Goal: Find specific page/section: Find specific page/section

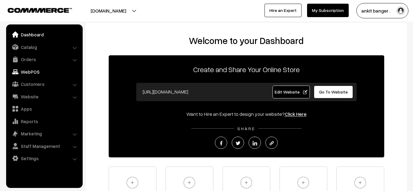
click at [28, 74] on link "WebPOS" at bounding box center [44, 71] width 73 height 11
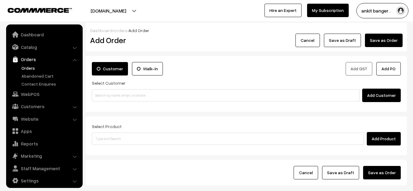
scroll to position [4, 0]
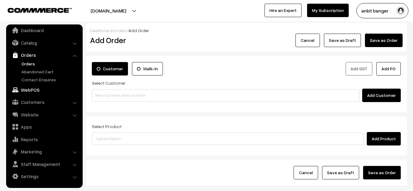
click at [31, 88] on link "WebPOS" at bounding box center [44, 89] width 73 height 11
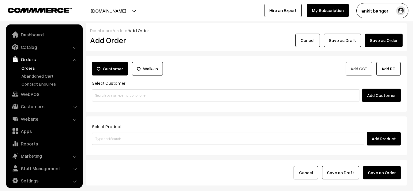
scroll to position [4, 0]
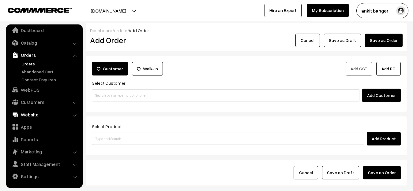
click at [33, 114] on link "Website" at bounding box center [44, 114] width 73 height 11
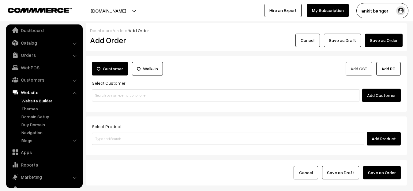
click at [33, 103] on link "Website Builder" at bounding box center [50, 101] width 61 height 6
